Goal: Transaction & Acquisition: Purchase product/service

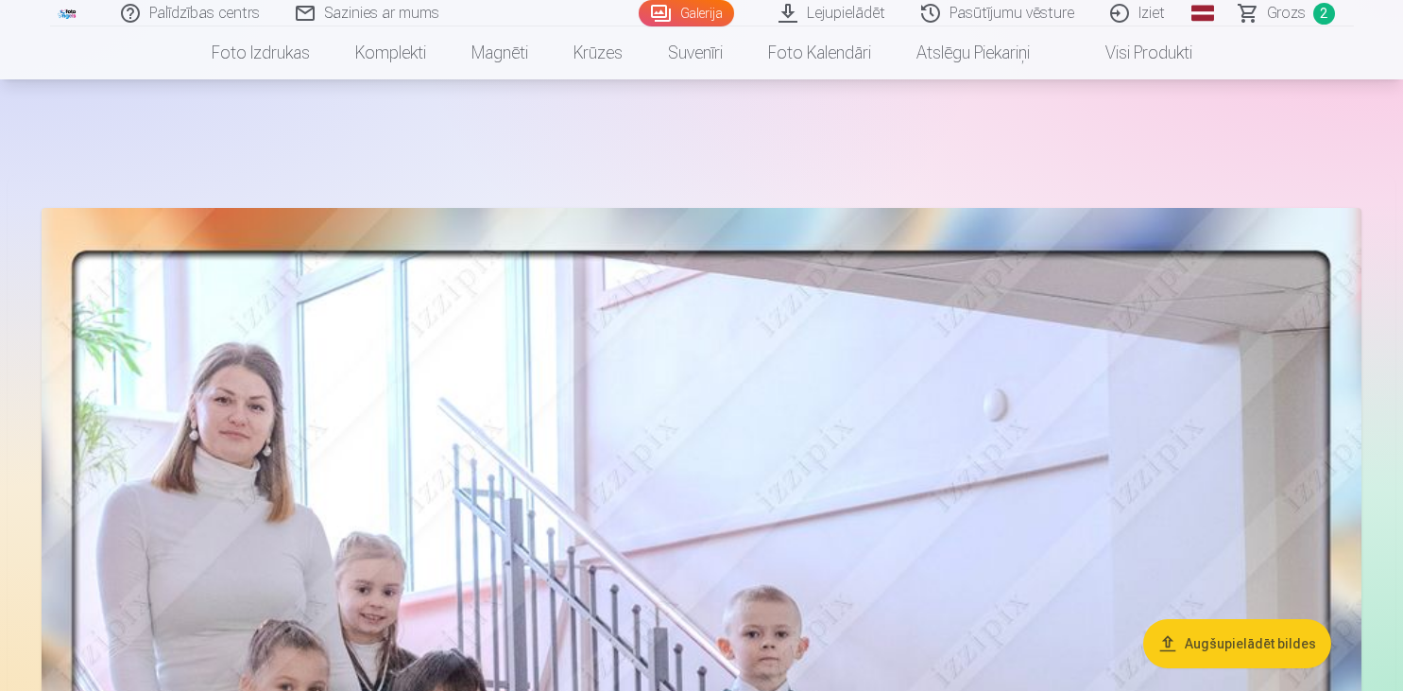
scroll to position [499, 0]
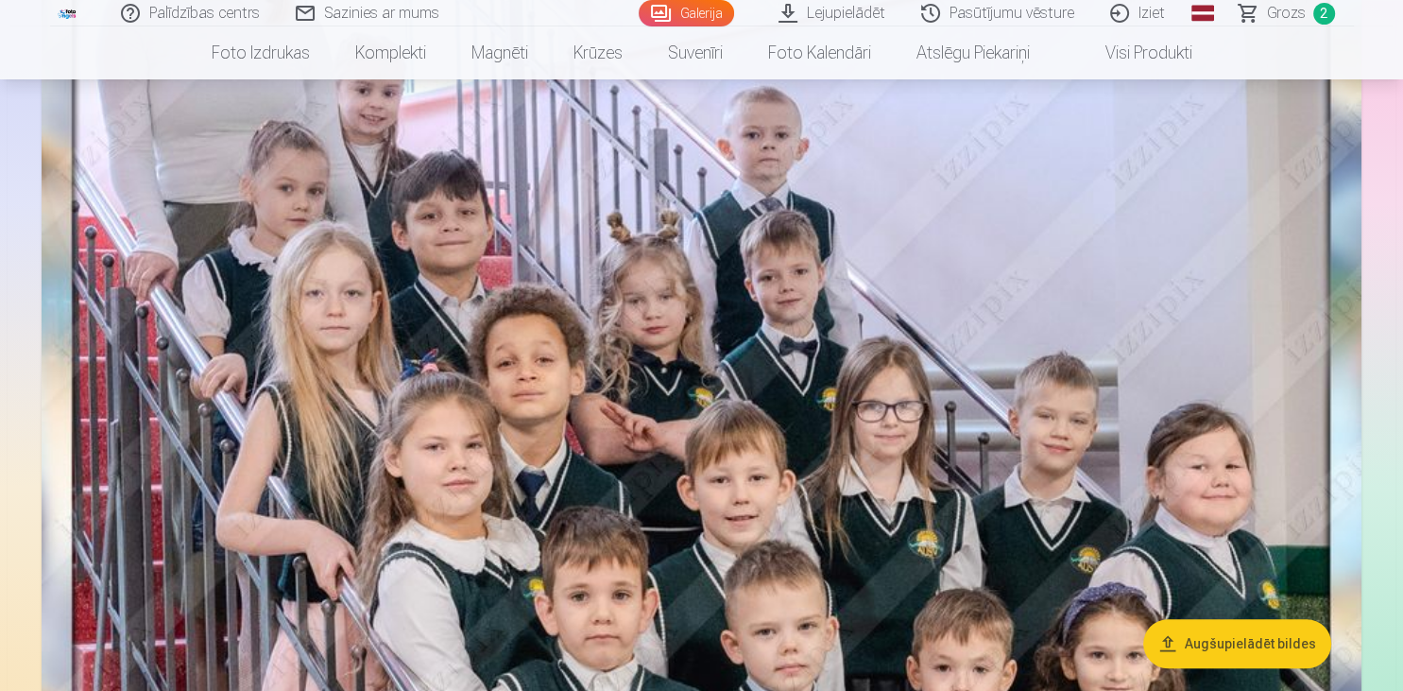
click at [1275, 651] on button "Augšupielādēt bildes" at bounding box center [1237, 643] width 188 height 49
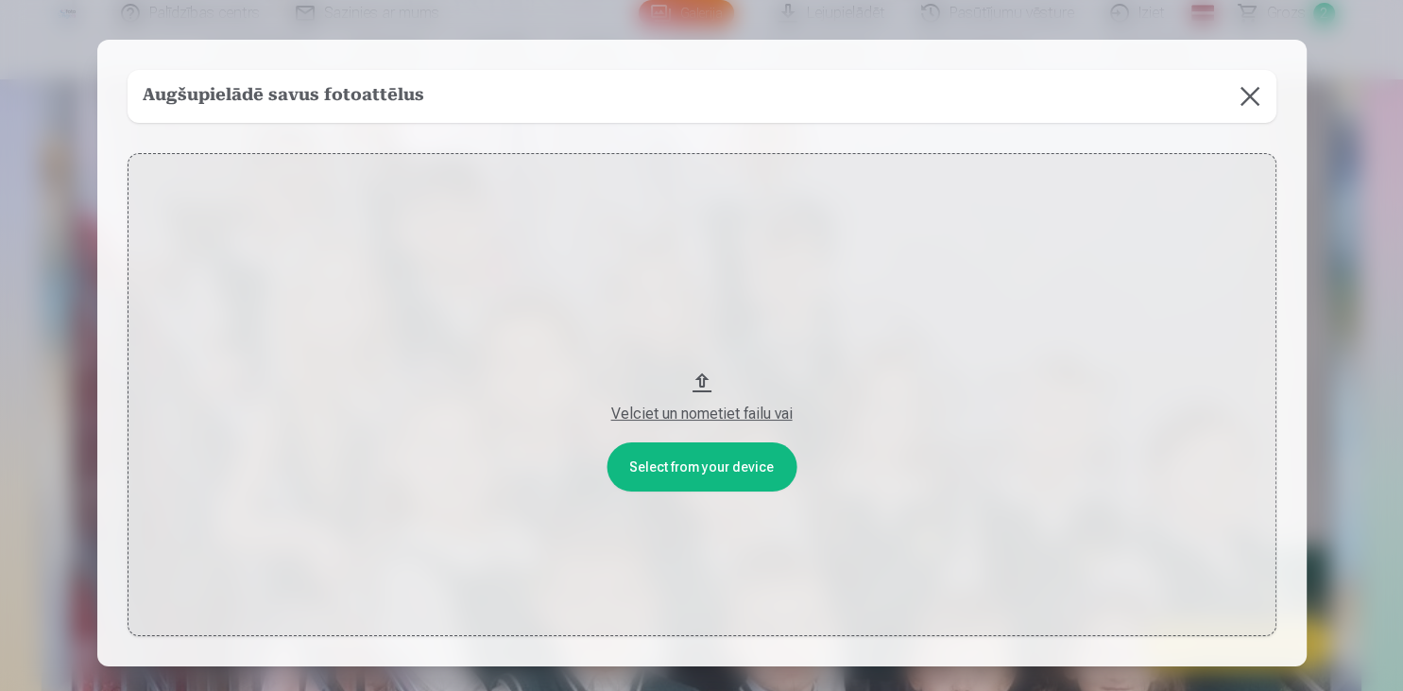
click at [1242, 98] on button at bounding box center [1250, 96] width 53 height 53
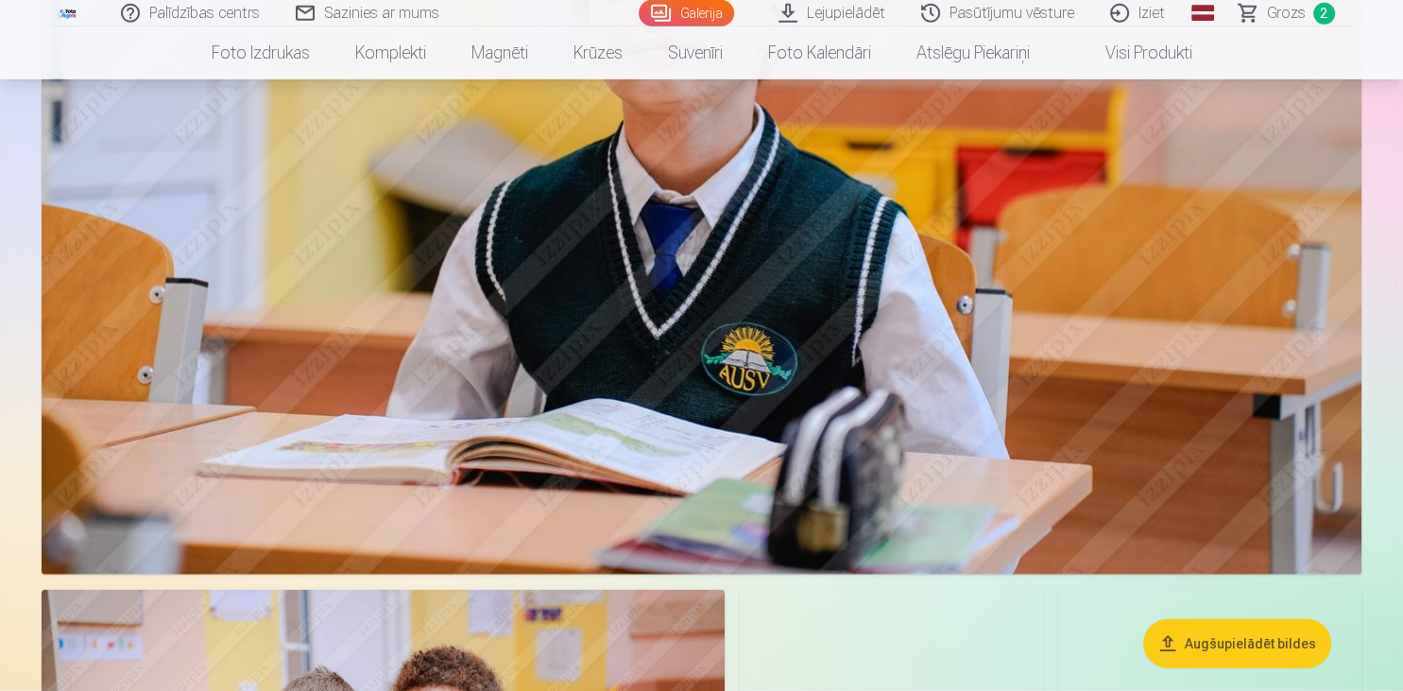
scroll to position [4290, 0]
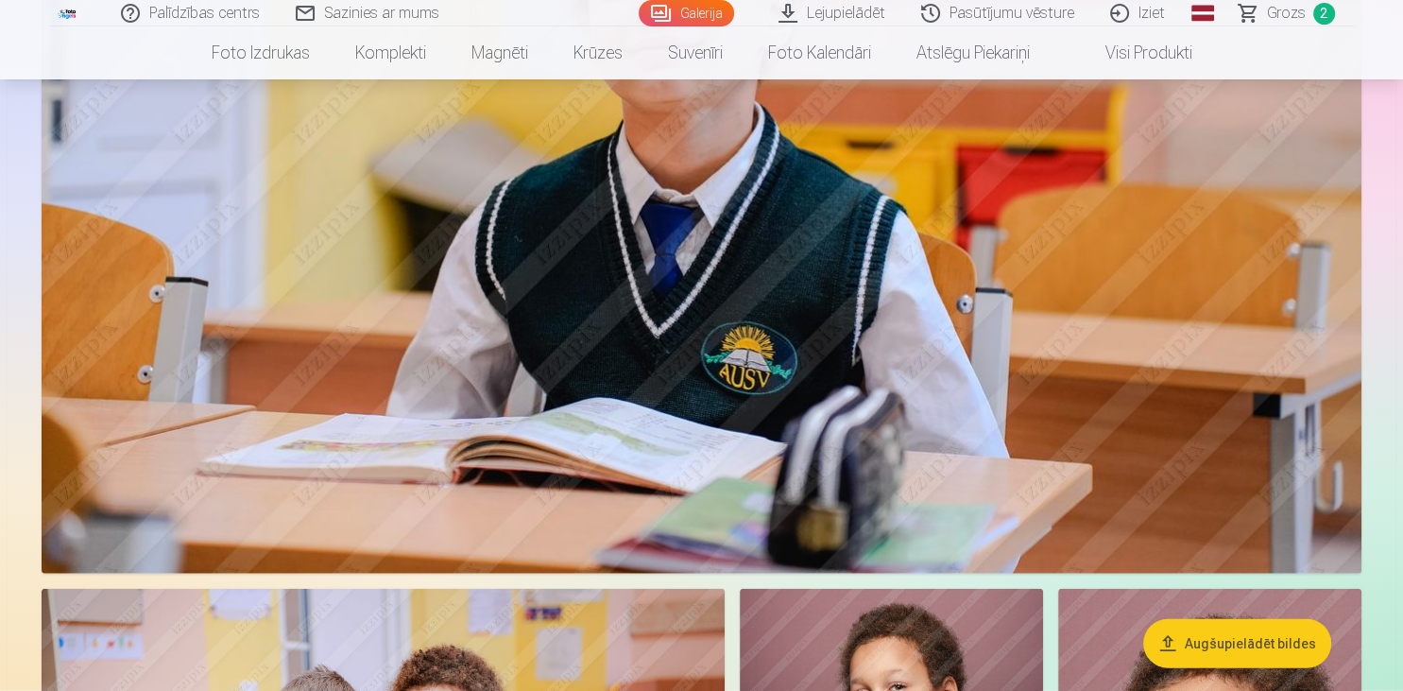
click at [1170, 51] on link "Visi produkti" at bounding box center [1134, 52] width 163 height 53
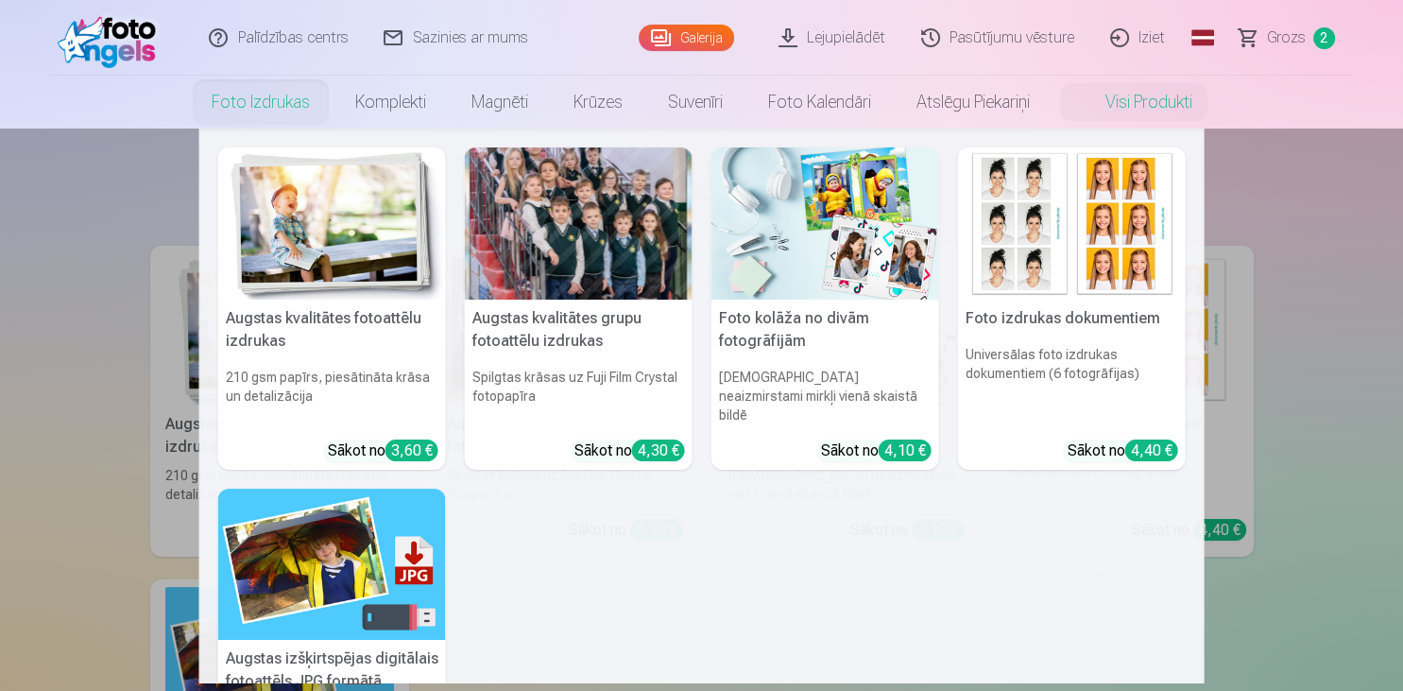
click at [313, 535] on img at bounding box center [332, 564] width 228 height 152
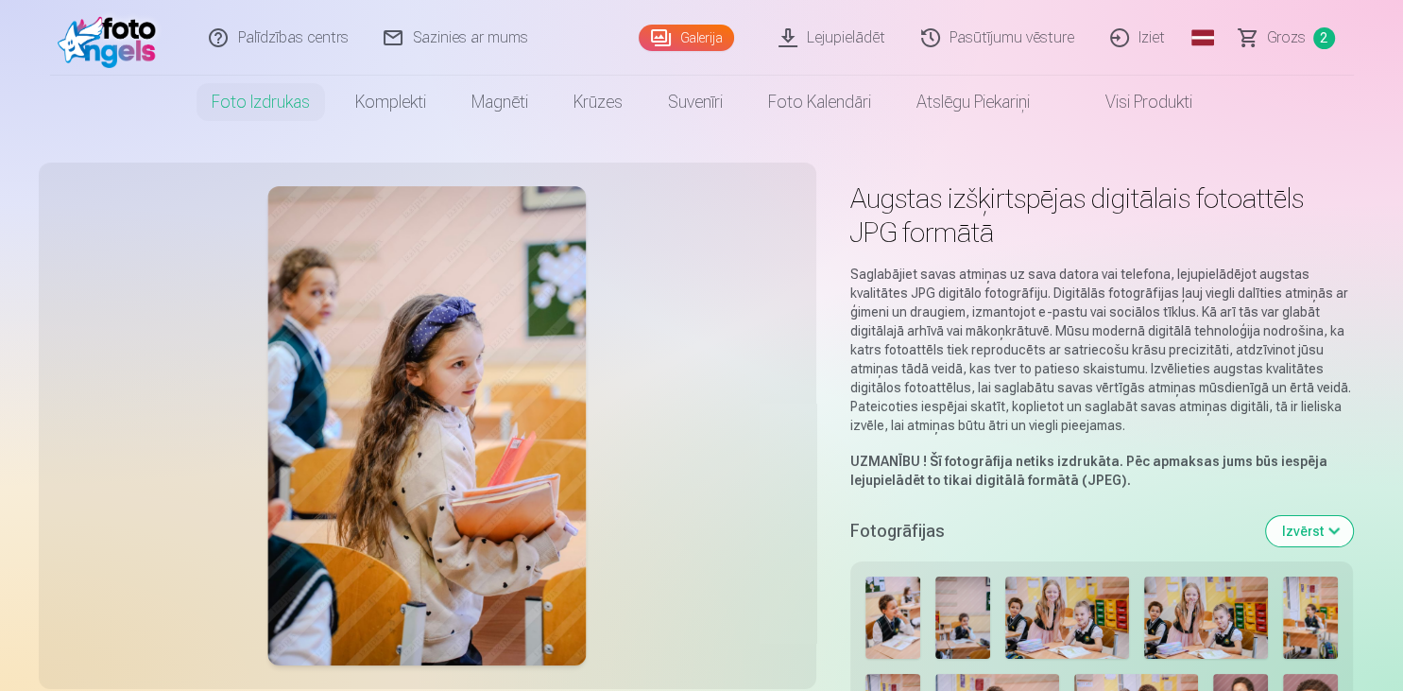
click at [1323, 523] on button "Izvērst" at bounding box center [1309, 531] width 87 height 30
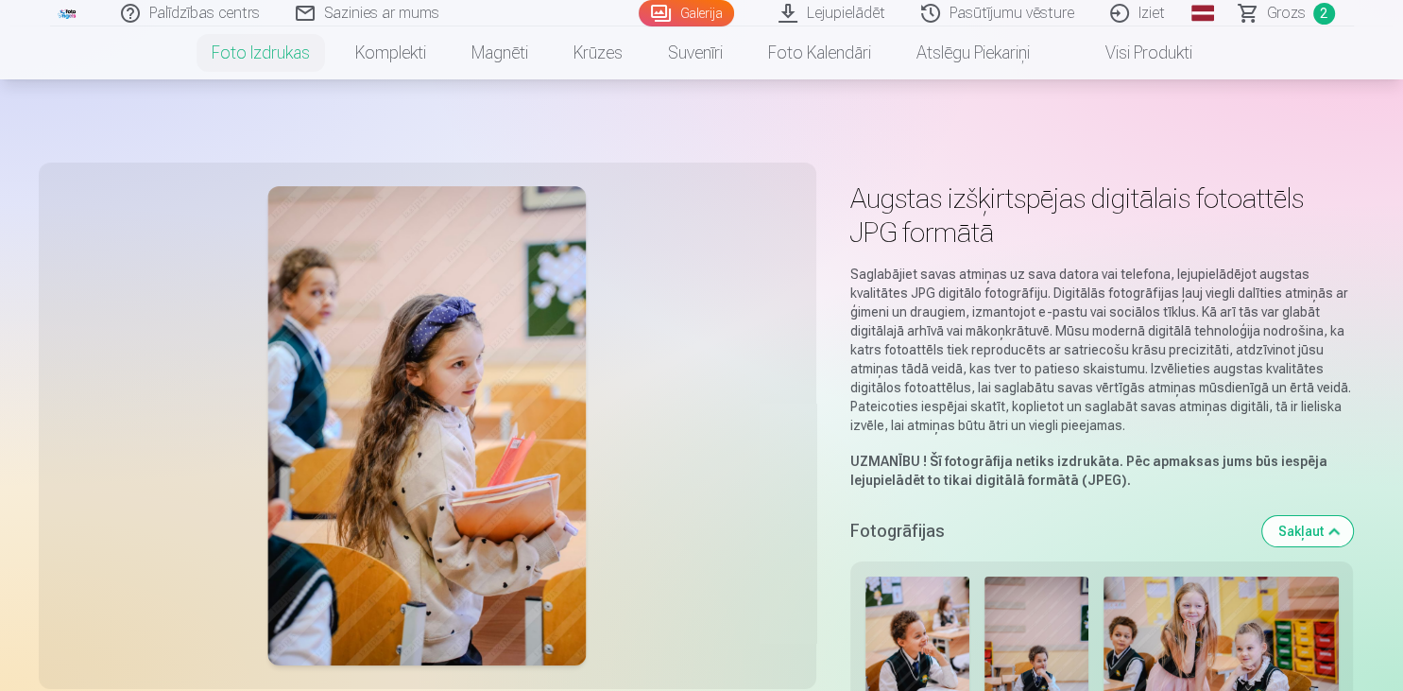
scroll to position [399, 0]
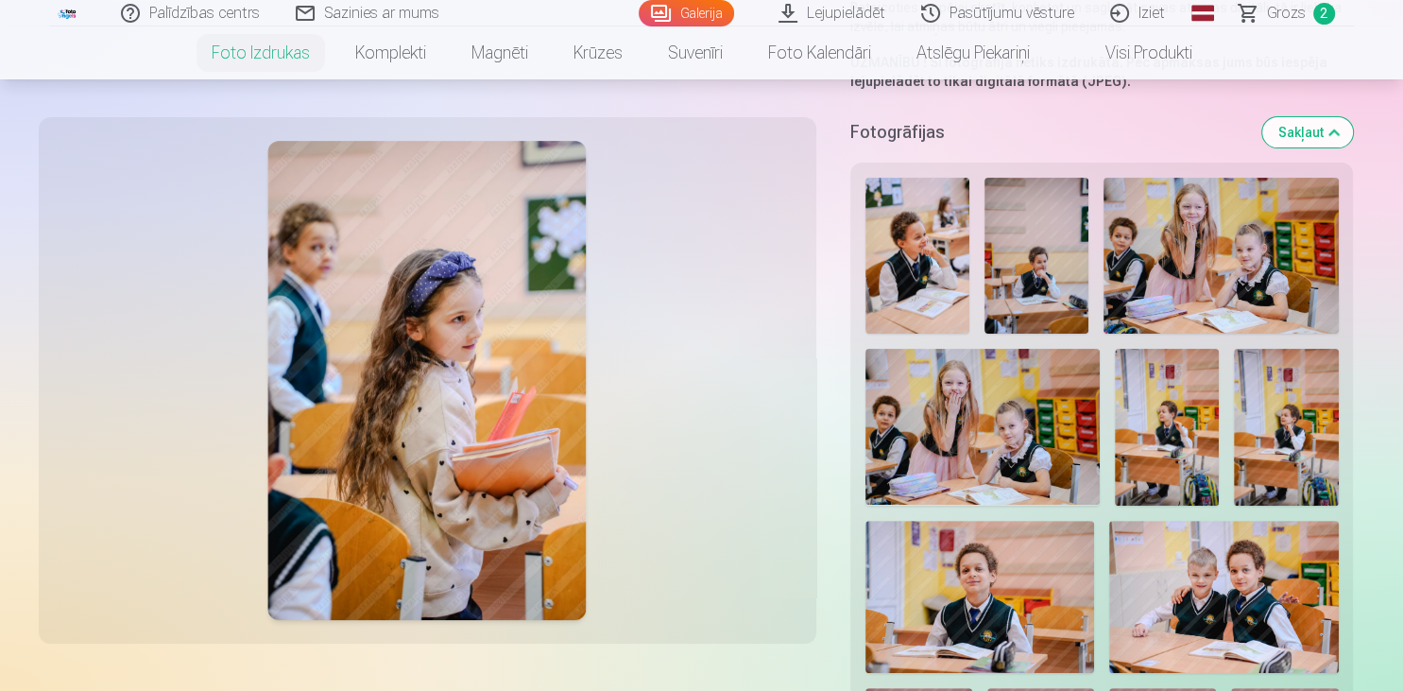
click at [929, 236] on img at bounding box center [917, 256] width 104 height 157
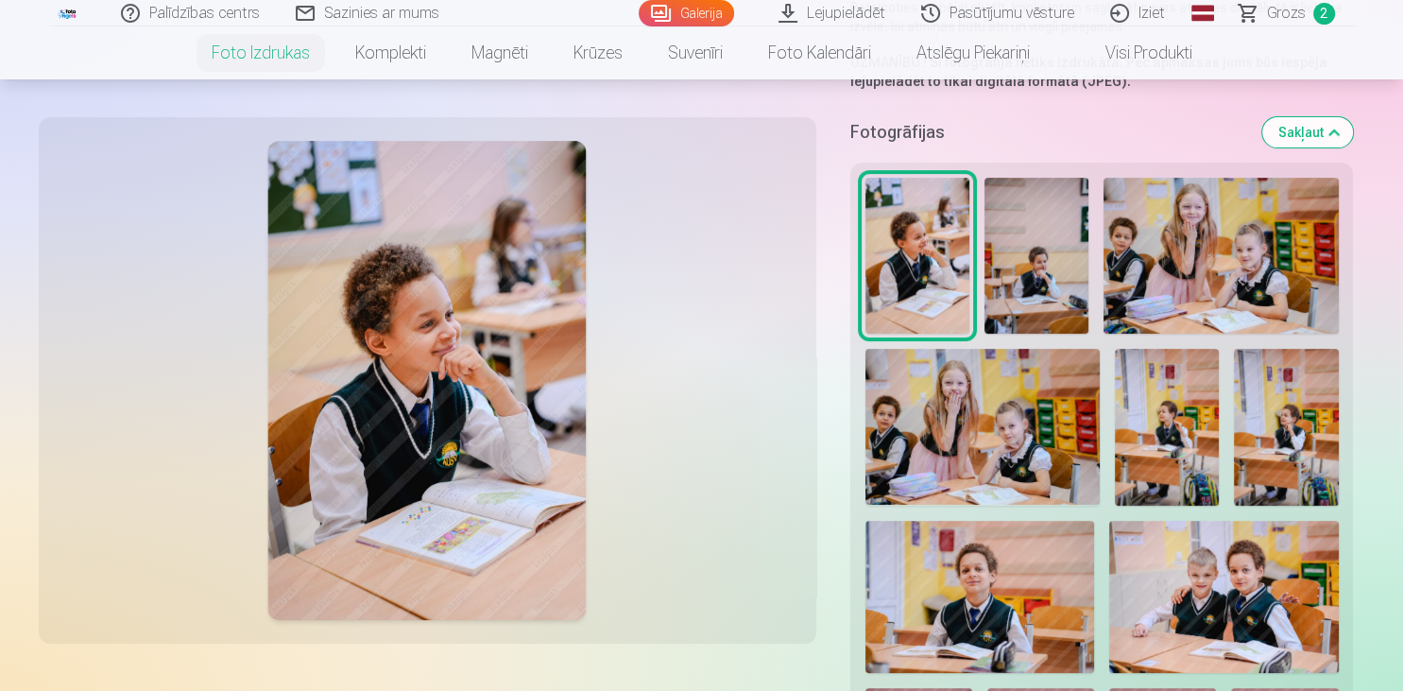
click at [1062, 301] on img at bounding box center [1037, 256] width 104 height 157
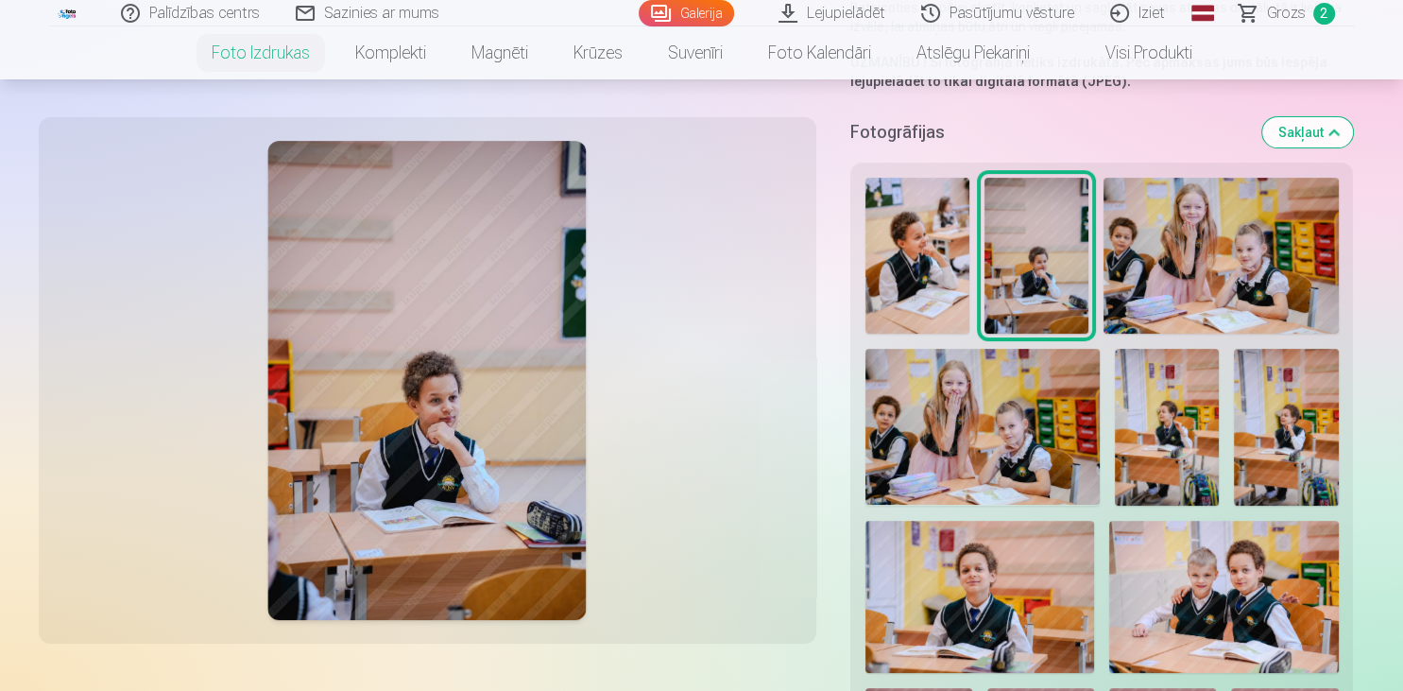
click at [939, 279] on img at bounding box center [917, 256] width 104 height 157
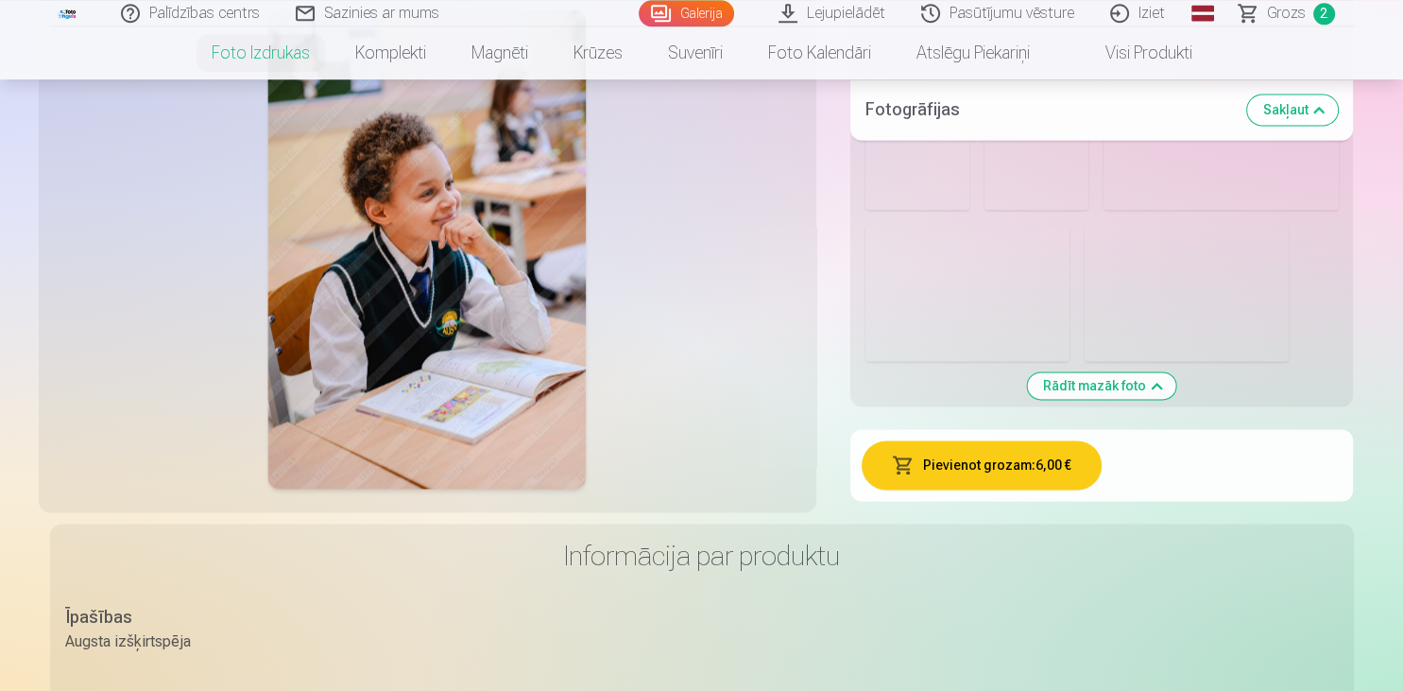
scroll to position [2993, 0]
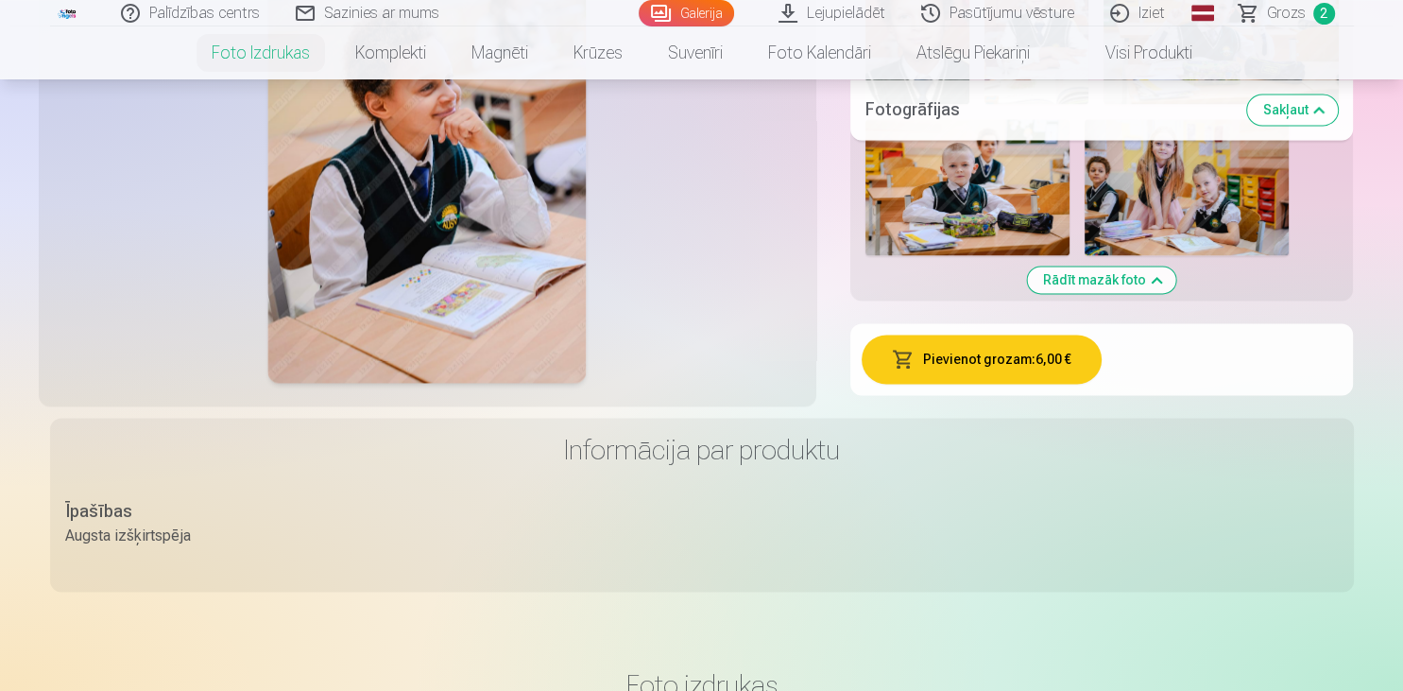
click at [1036, 371] on button "Pievienot grozam : 6,00 €" at bounding box center [982, 358] width 240 height 49
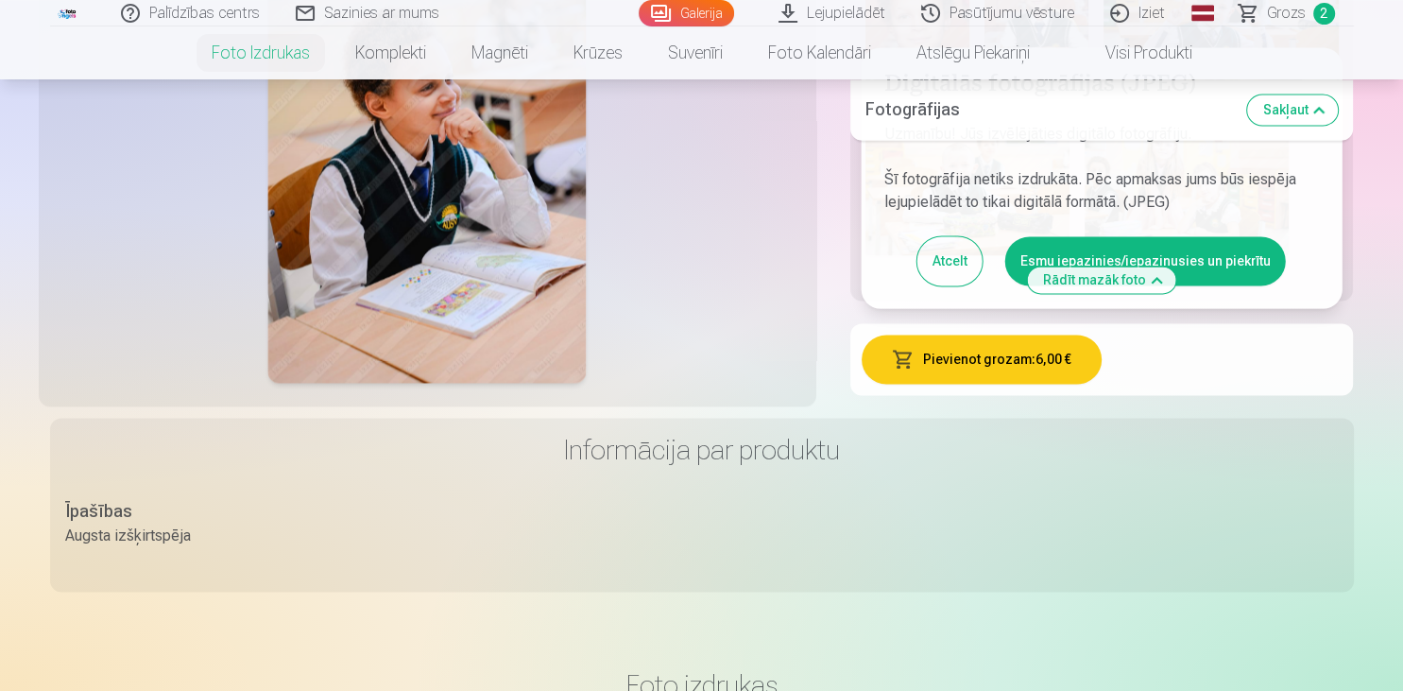
click at [1191, 256] on button "Esmu iepazinies/iepazinusies un piekrītu" at bounding box center [1145, 260] width 281 height 49
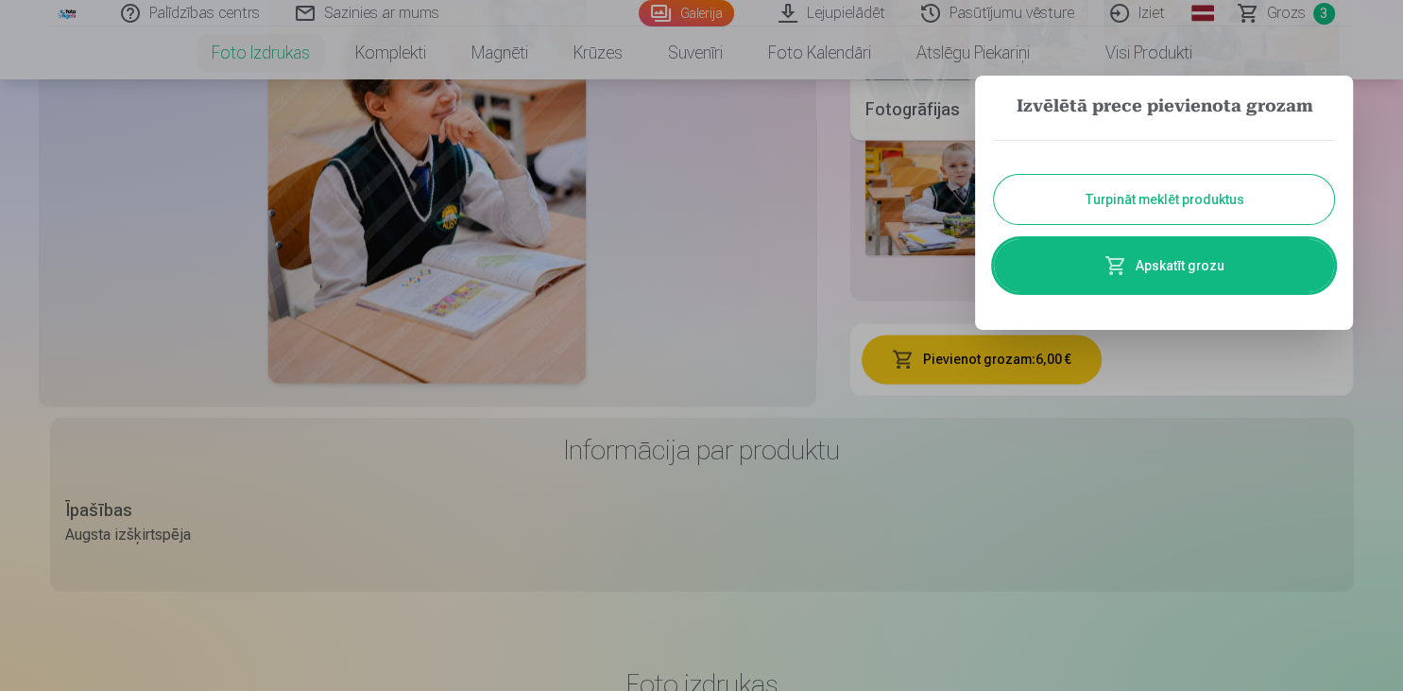
click at [1223, 269] on link "Apskatīt grozu" at bounding box center [1164, 265] width 340 height 53
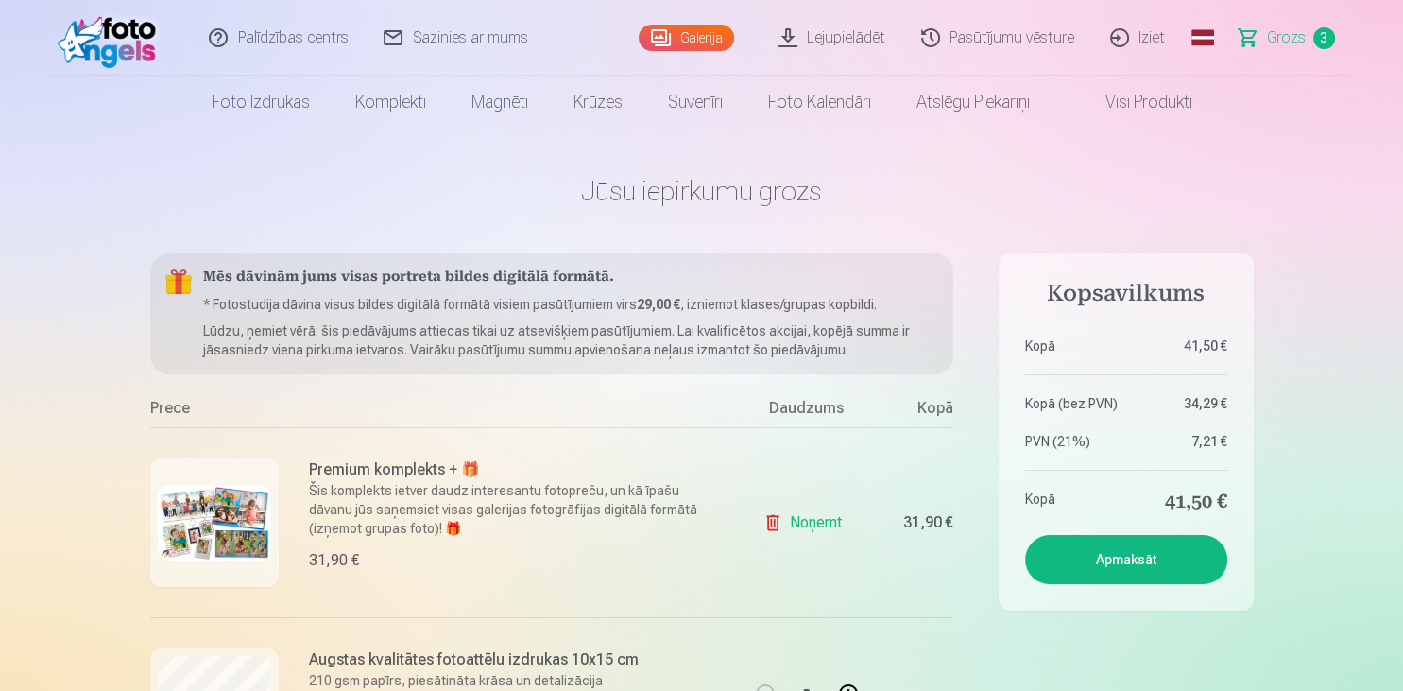
click at [820, 526] on link "Noņemt" at bounding box center [806, 523] width 86 height 38
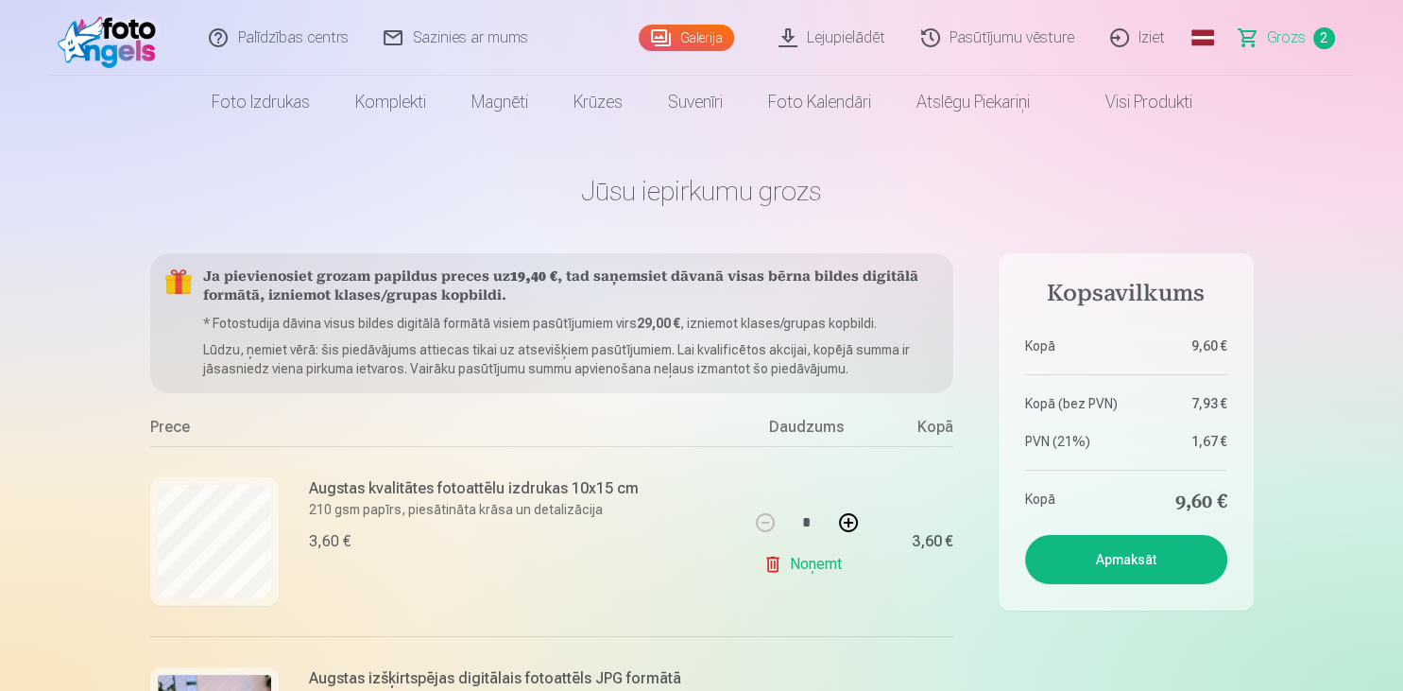
click at [842, 569] on link "Noņemt" at bounding box center [806, 564] width 86 height 38
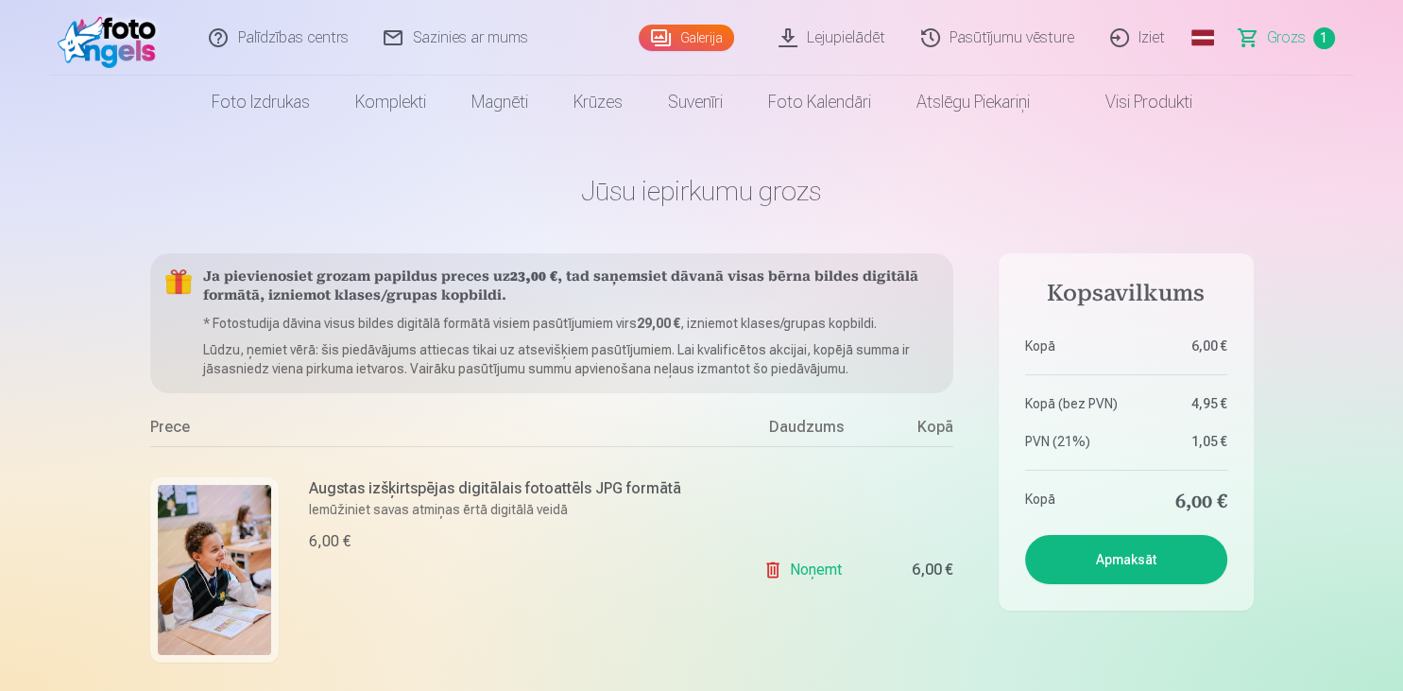
click at [224, 558] on img at bounding box center [214, 570] width 113 height 170
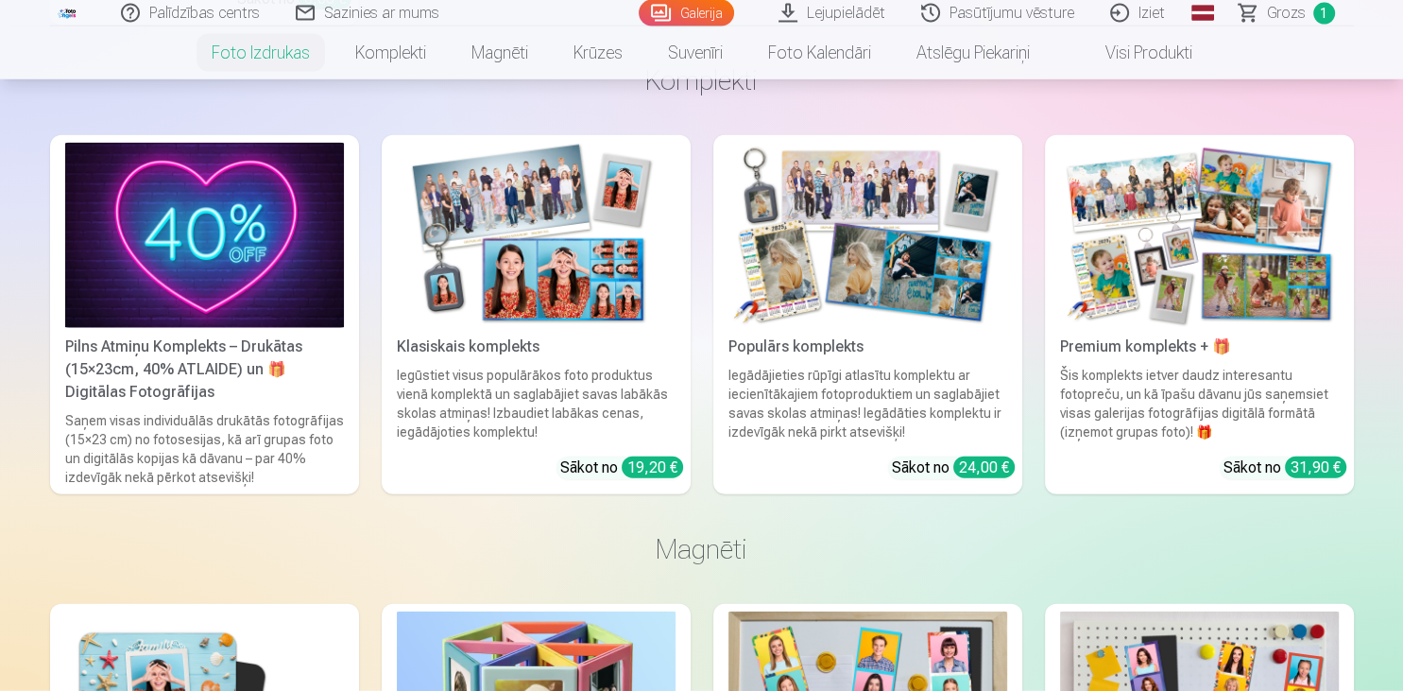
scroll to position [4390, 0]
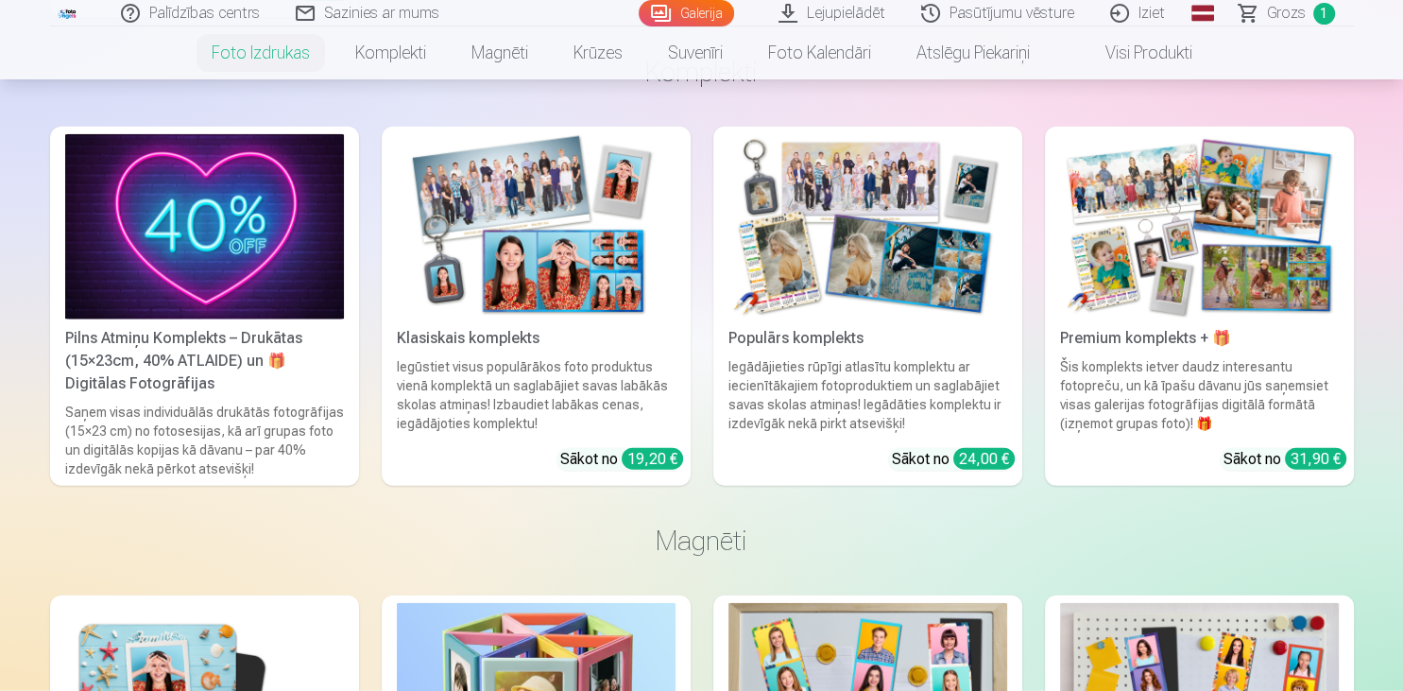
click at [890, 402] on div "Iegādājieties rūpīgi atlasītu komplektu ar iecienītākajiem fotoproduktiem un sa…" at bounding box center [868, 395] width 294 height 76
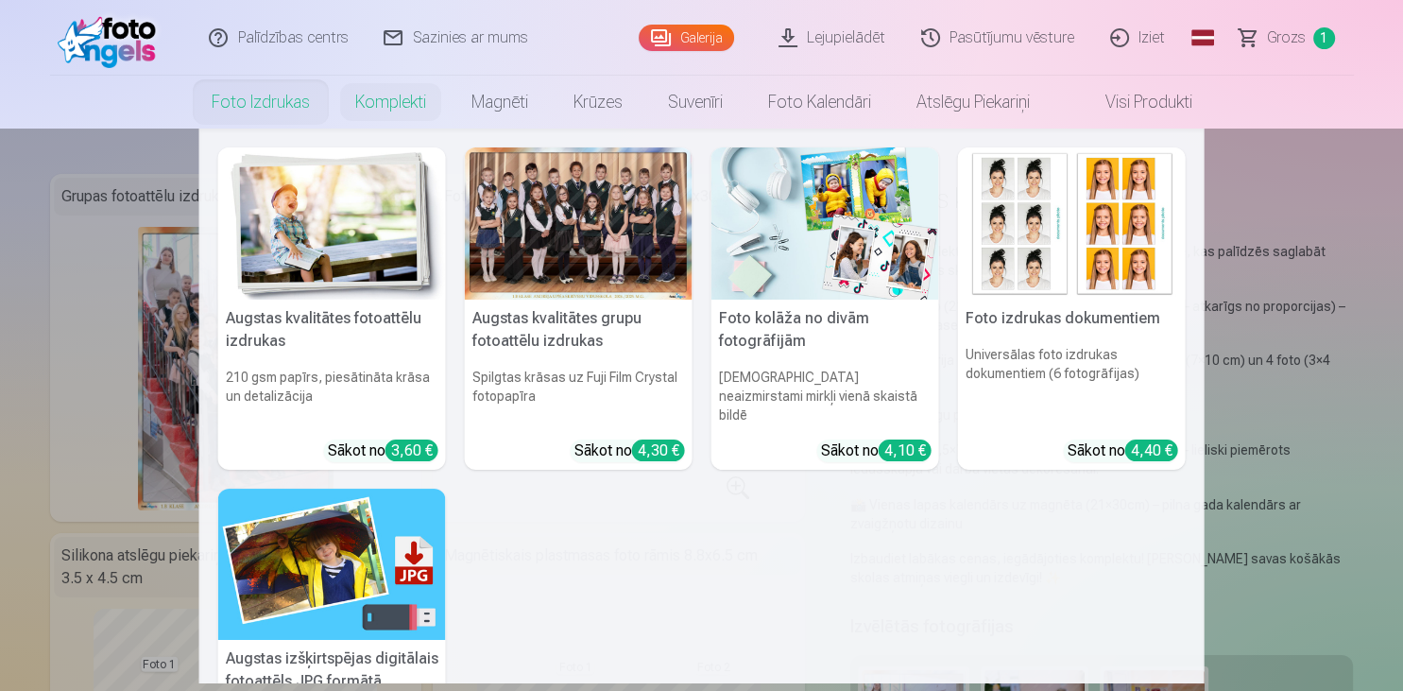
click at [389, 261] on img at bounding box center [332, 223] width 228 height 152
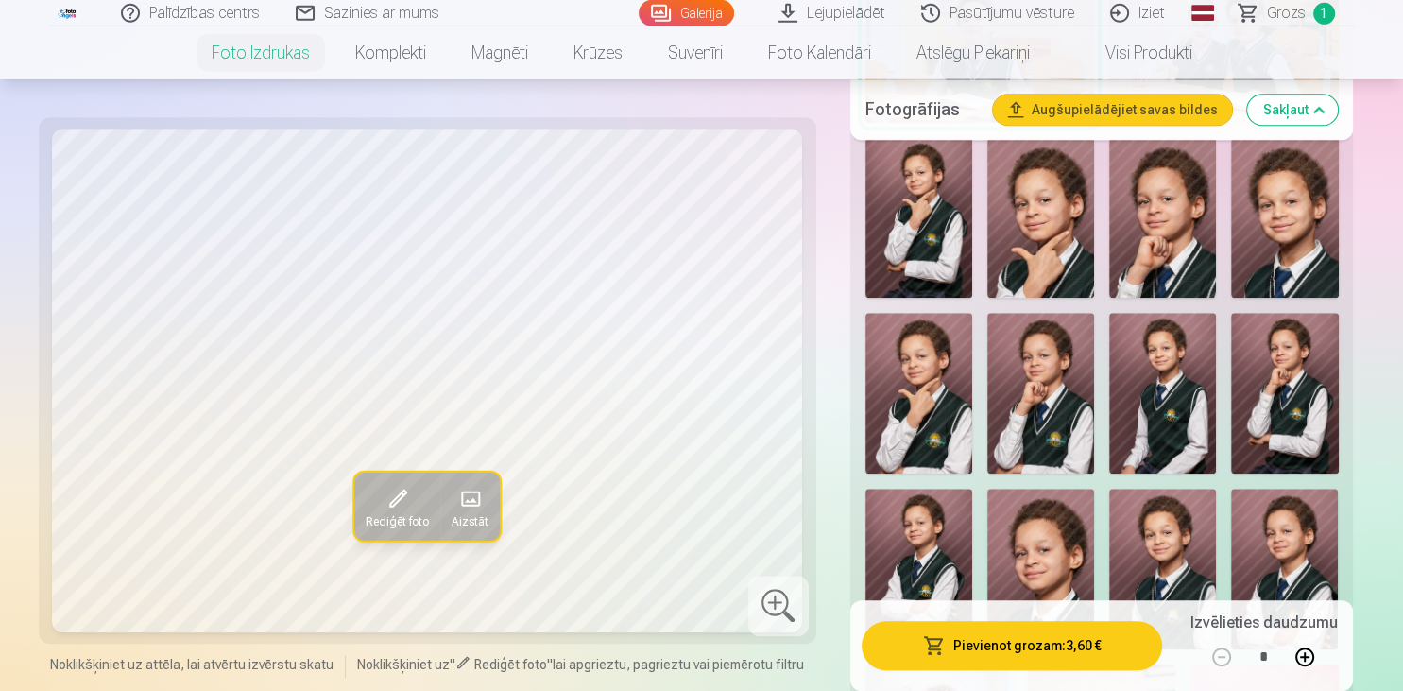
scroll to position [1497, 0]
click at [932, 282] on img at bounding box center [918, 217] width 107 height 161
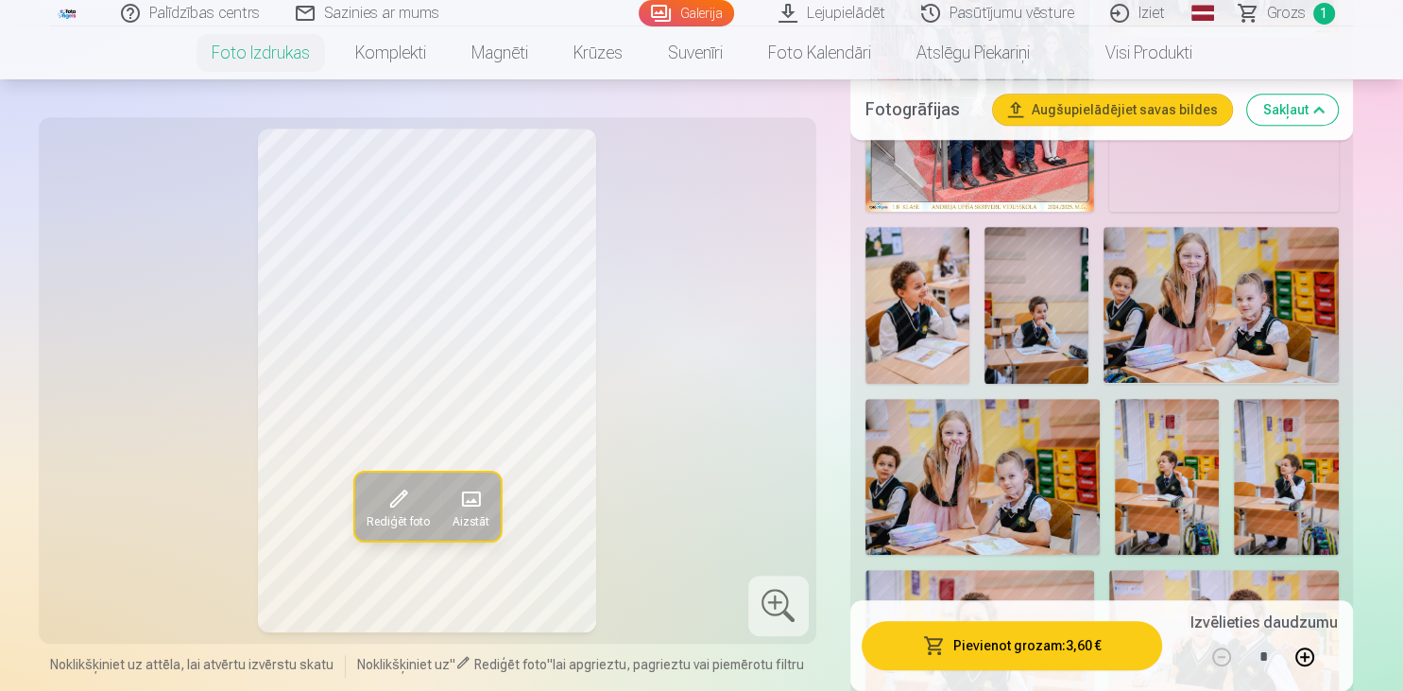
scroll to position [898, 0]
